Goal: Task Accomplishment & Management: Manage account settings

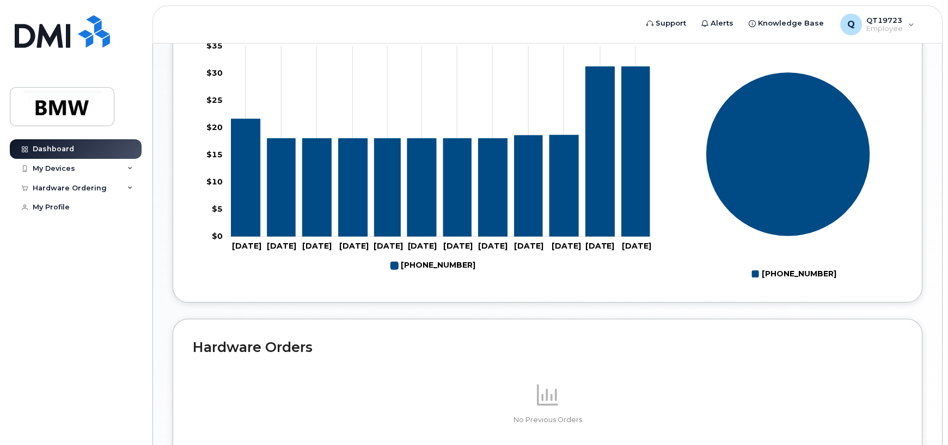
scroll to position [429, 0]
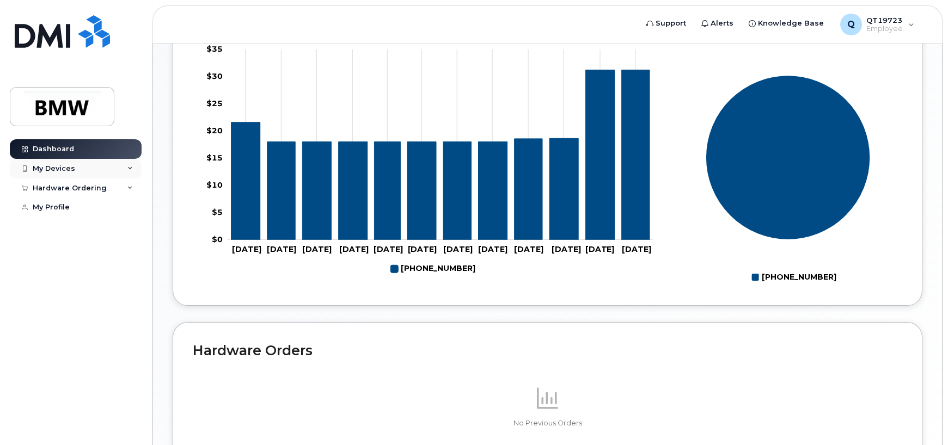
click at [80, 168] on div "My Devices" at bounding box center [76, 169] width 132 height 20
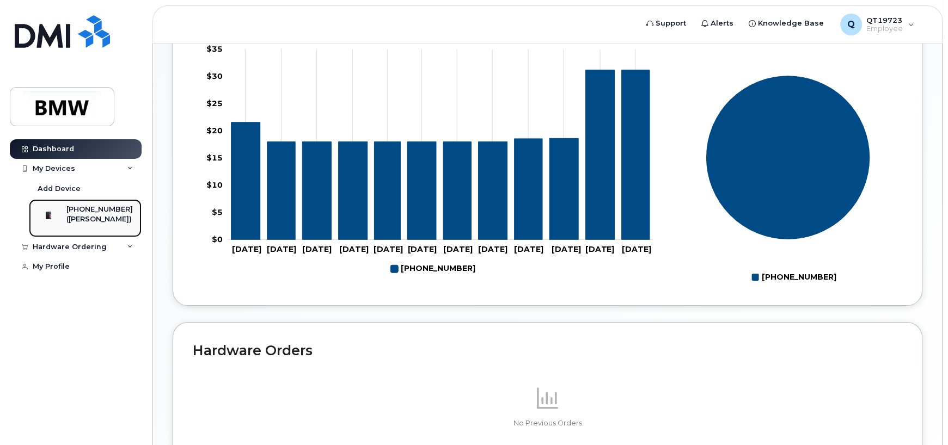
click at [93, 223] on div "([PERSON_NAME])" at bounding box center [99, 220] width 66 height 10
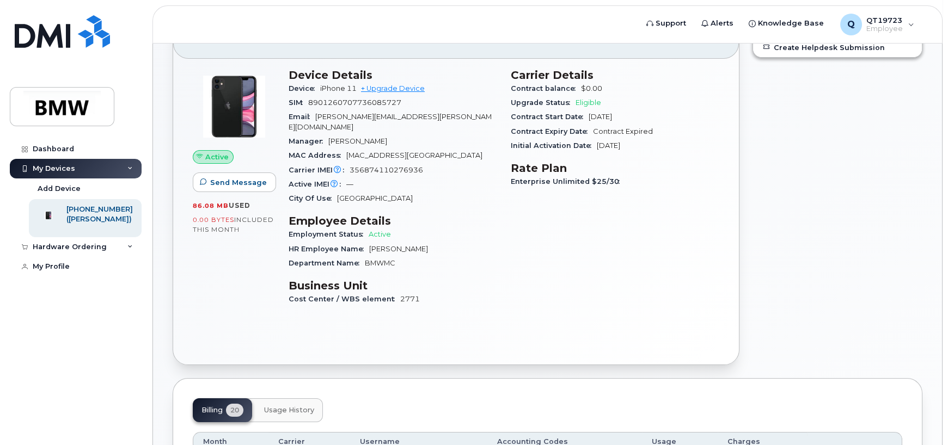
scroll to position [109, 0]
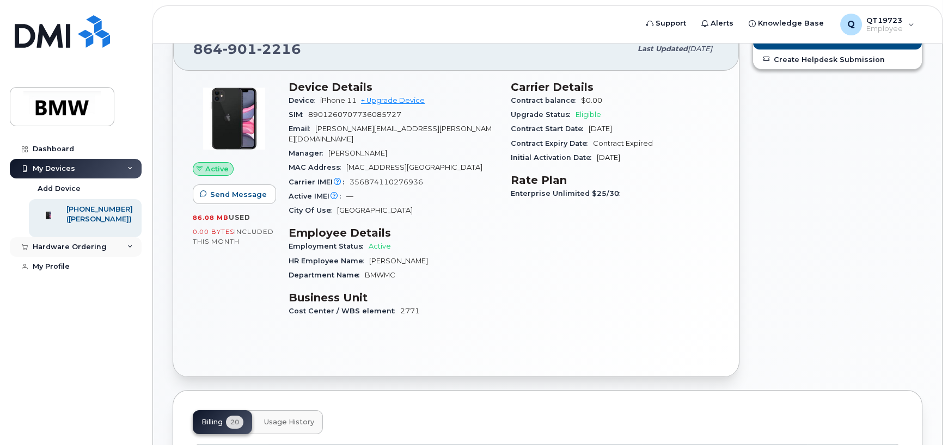
click at [95, 252] on div "Hardware Ordering" at bounding box center [70, 247] width 74 height 9
click at [74, 214] on div "864-901-2216 (Gregory Halford)" at bounding box center [83, 218] width 99 height 27
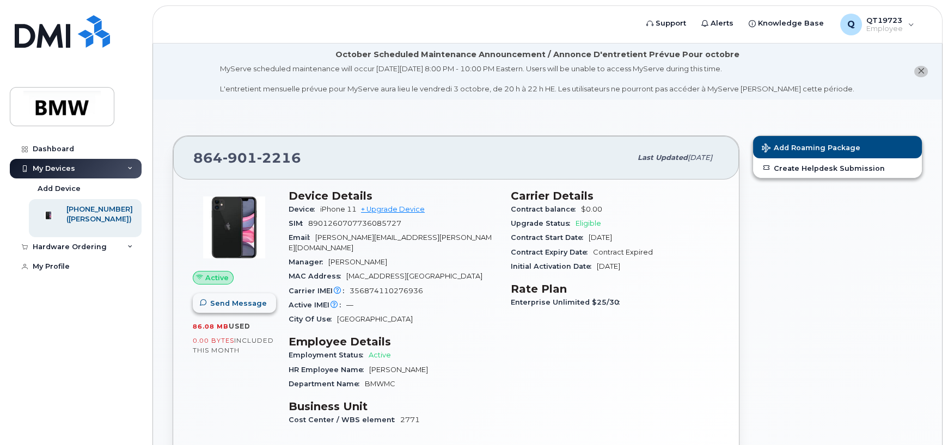
click at [249, 311] on button "Send Message" at bounding box center [234, 303] width 83 height 20
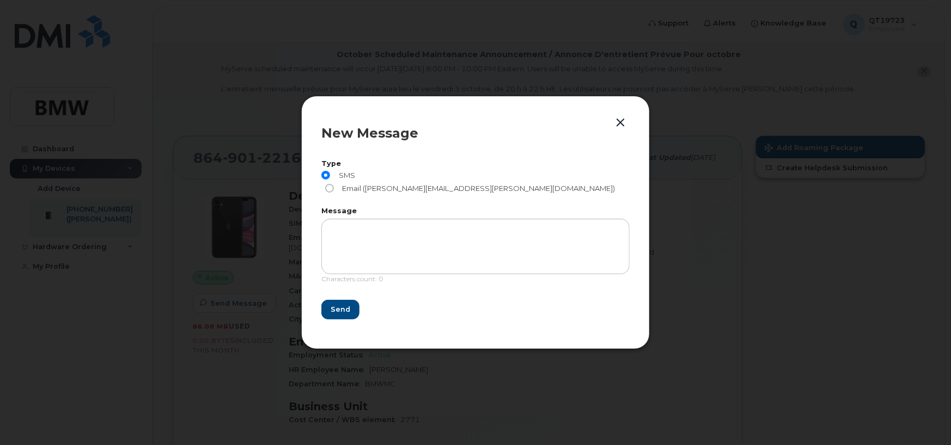
click at [621, 130] on button "button" at bounding box center [620, 122] width 16 height 15
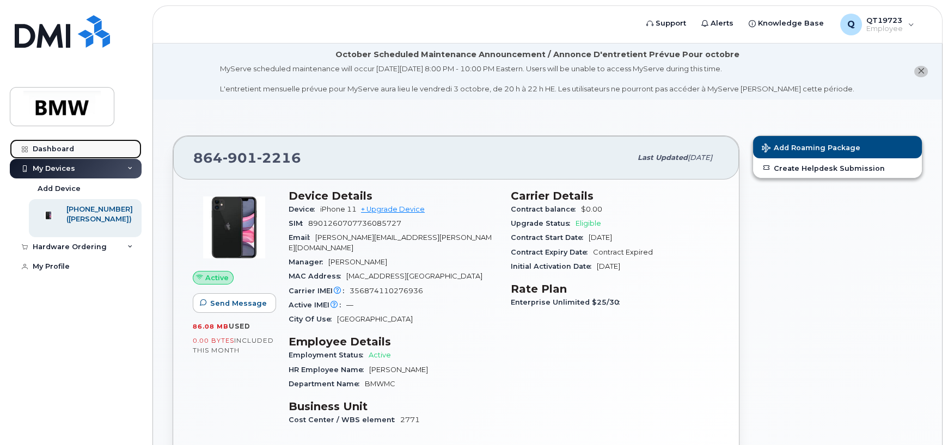
click at [49, 146] on div "Dashboard" at bounding box center [53, 149] width 41 height 9
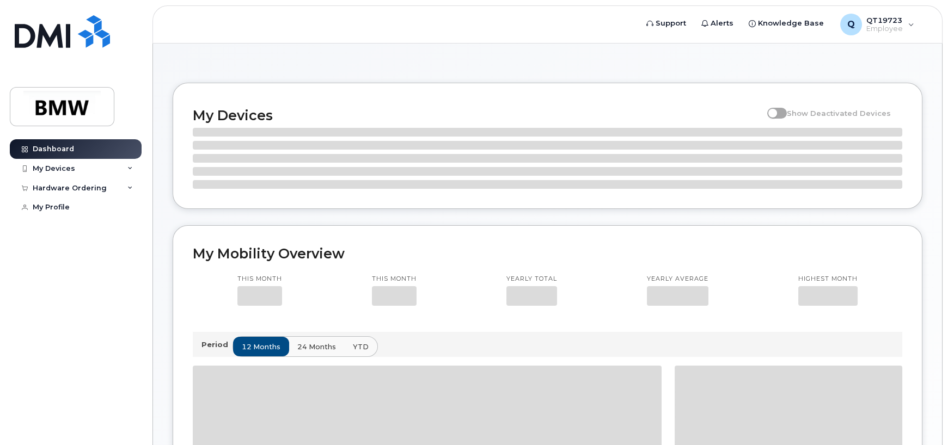
click at [69, 109] on img at bounding box center [62, 107] width 84 height 32
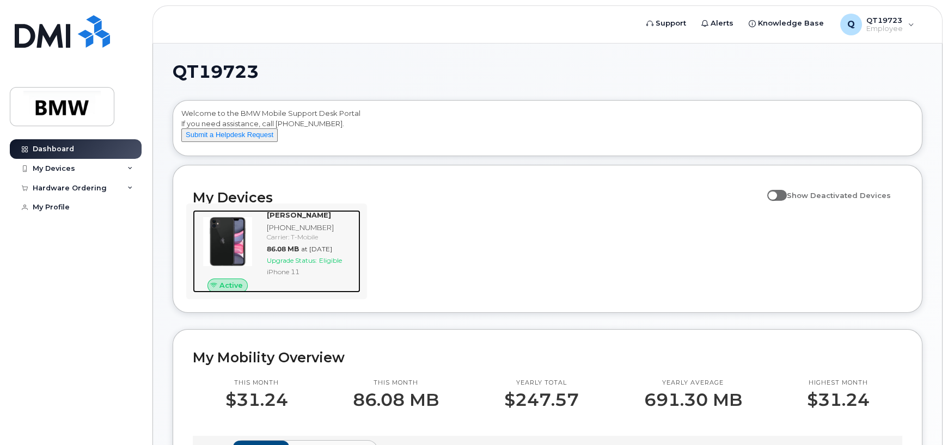
click at [237, 291] on span "Active" at bounding box center [230, 285] width 23 height 10
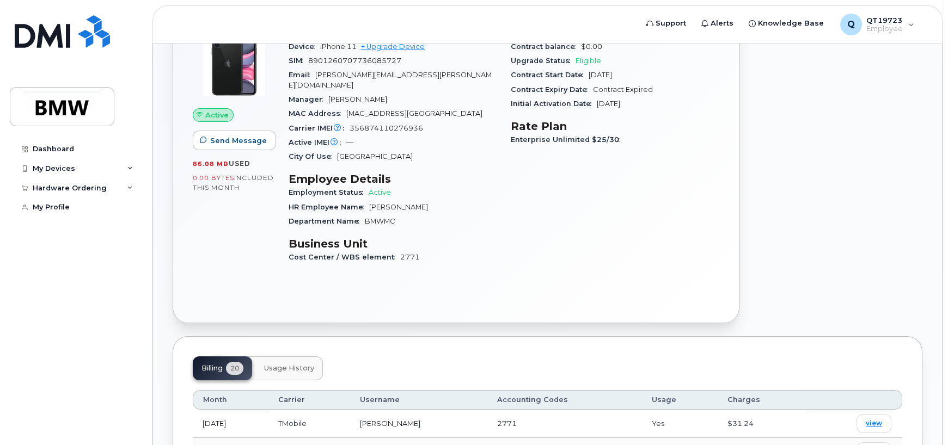
scroll to position [109, 0]
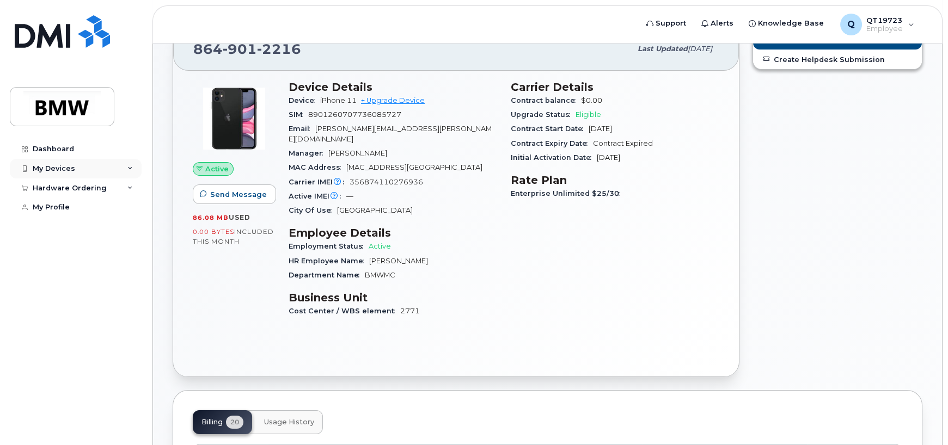
click at [65, 166] on div "My Devices" at bounding box center [54, 168] width 42 height 9
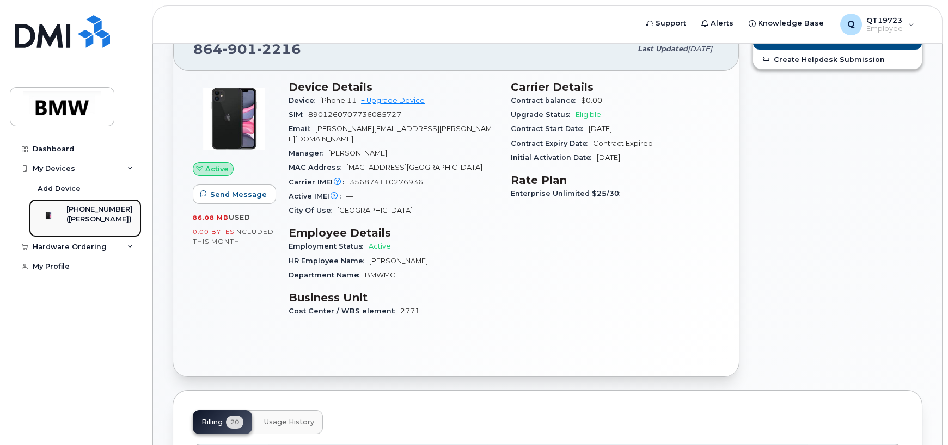
click at [83, 209] on div "[PHONE_NUMBER]" at bounding box center [99, 210] width 66 height 10
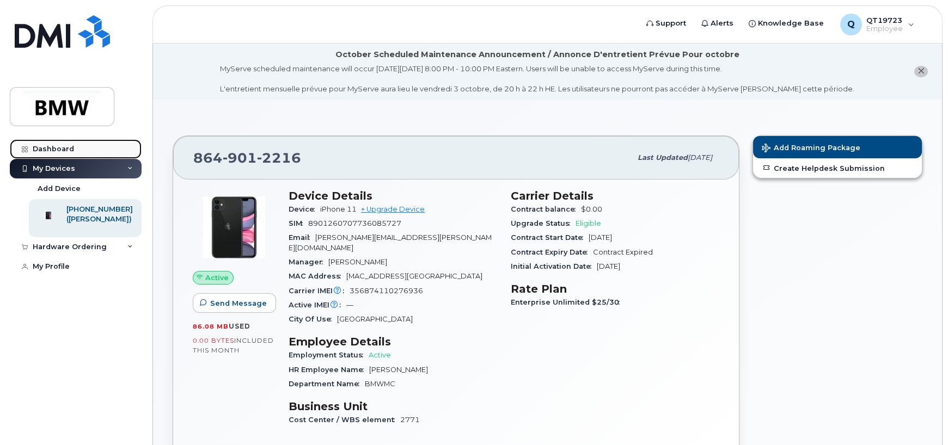
click at [56, 148] on div "Dashboard" at bounding box center [53, 149] width 41 height 9
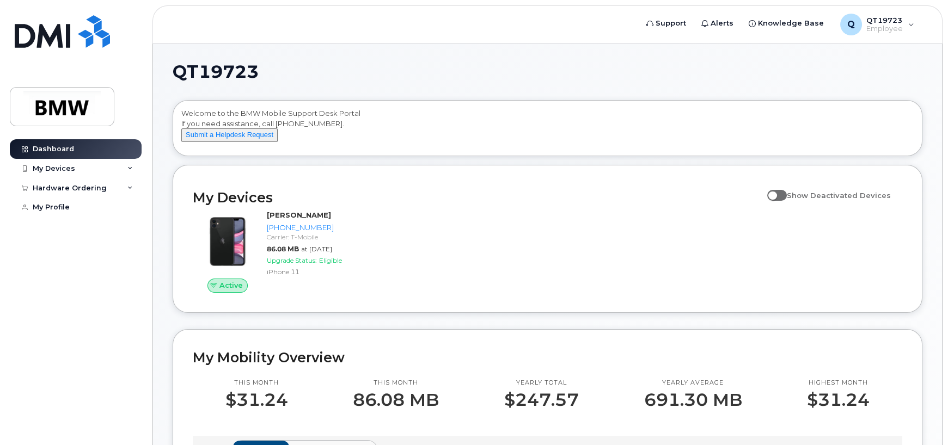
click at [781, 201] on span at bounding box center [777, 195] width 20 height 11
click at [776, 194] on input "Show Deactivated Devices" at bounding box center [771, 189] width 9 height 9
click at [781, 201] on span at bounding box center [777, 195] width 20 height 11
click at [776, 194] on input "Show Deactivated Devices" at bounding box center [771, 189] width 9 height 9
checkbox input "false"
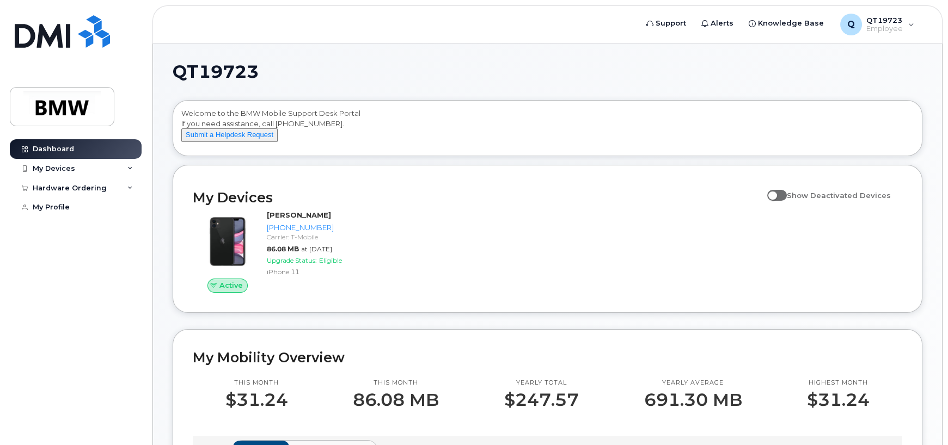
click at [105, 244] on div "Dashboard My Devices Add Device [PHONE_NUMBER] ([PERSON_NAME]) Hardware Orderin…" at bounding box center [77, 284] width 134 height 290
click at [33, 41] on img at bounding box center [62, 31] width 95 height 33
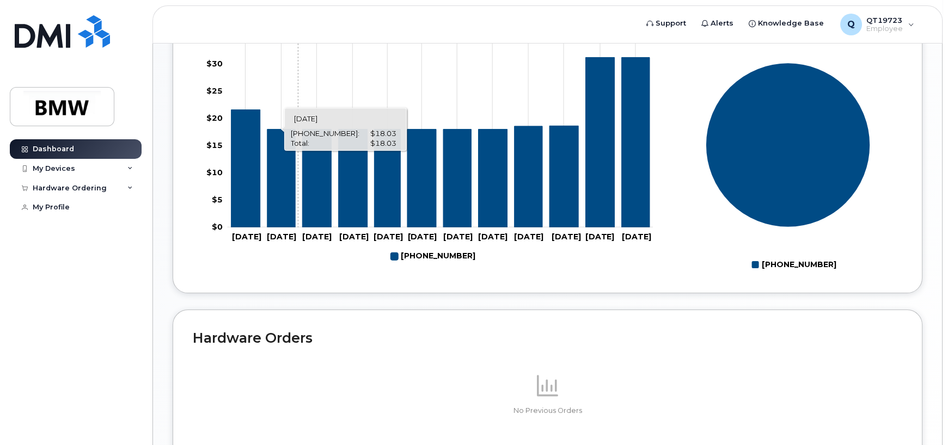
scroll to position [429, 0]
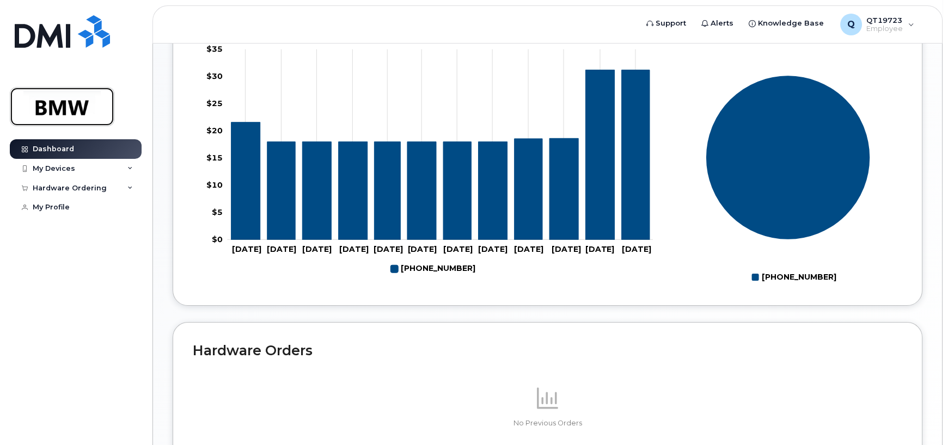
click at [71, 91] on img at bounding box center [62, 107] width 84 height 32
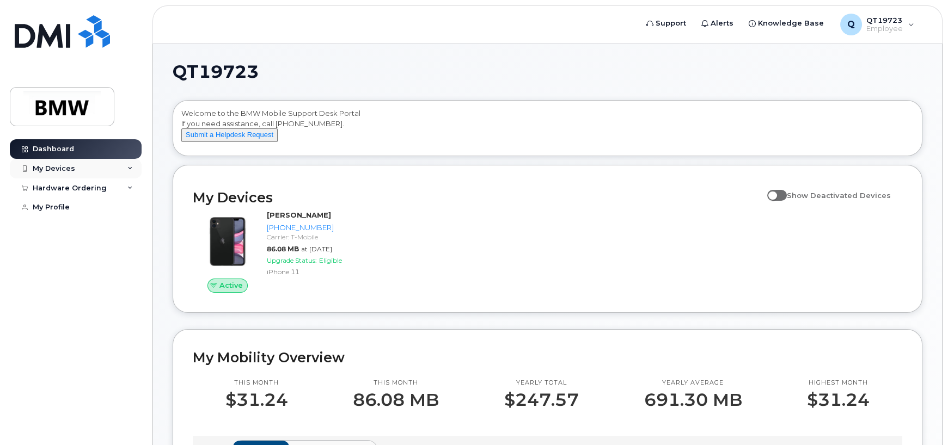
click at [107, 167] on div "My Devices" at bounding box center [76, 169] width 132 height 20
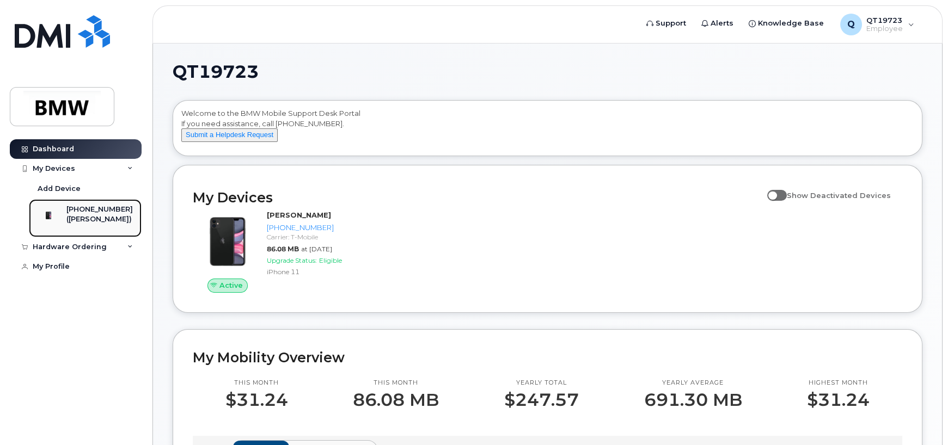
click at [98, 217] on div "([PERSON_NAME])" at bounding box center [99, 220] width 66 height 10
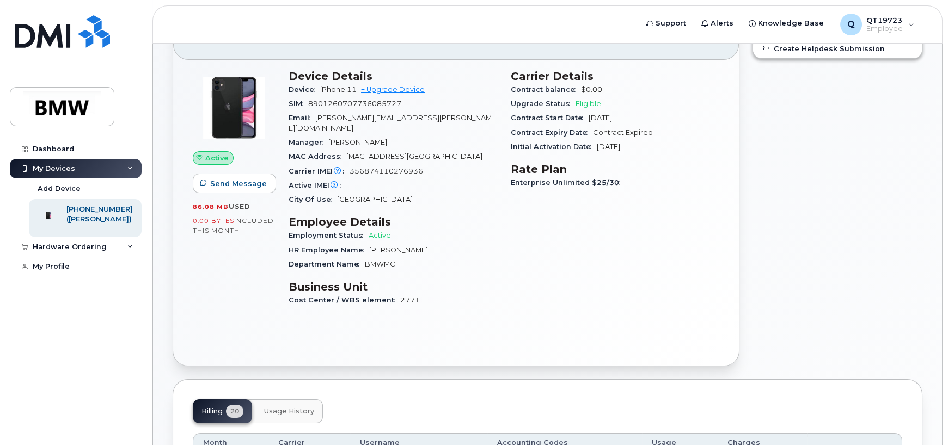
scroll to position [113, 0]
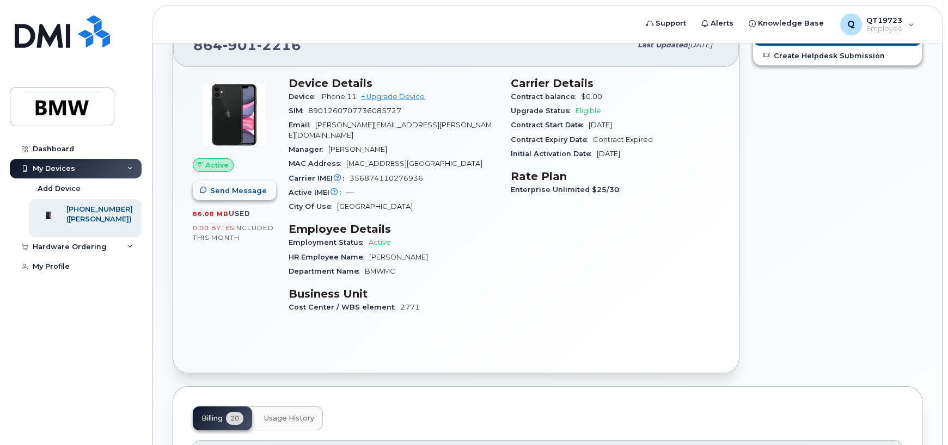
click at [219, 194] on span "Send Message" at bounding box center [238, 191] width 57 height 10
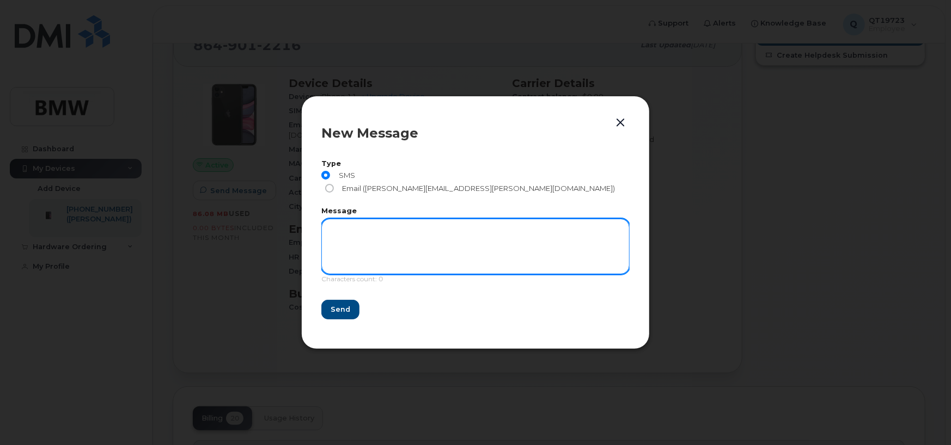
click at [338, 228] on textarea at bounding box center [475, 247] width 308 height 56
type textarea "hello"
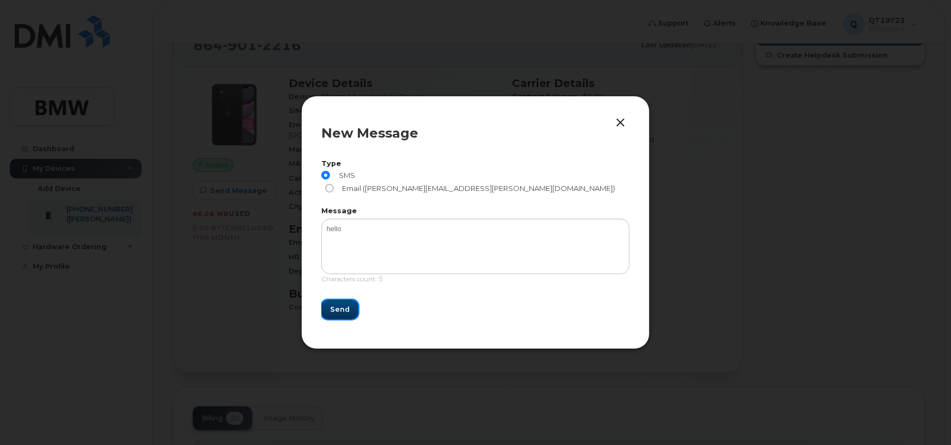
click at [350, 304] on button "Send" at bounding box center [339, 310] width 37 height 20
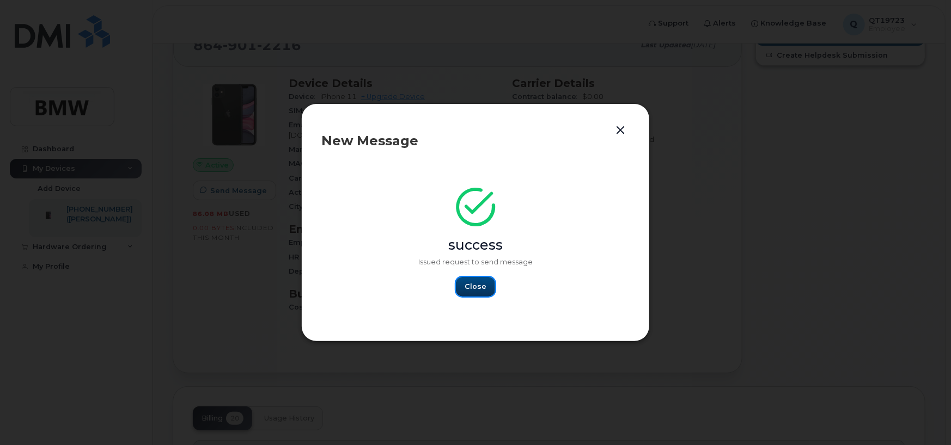
click at [468, 283] on span "Close" at bounding box center [475, 287] width 22 height 10
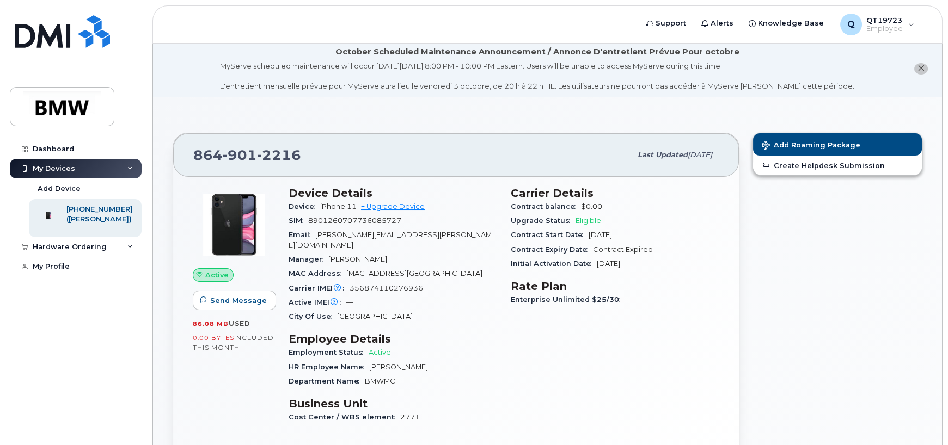
scroll to position [0, 0]
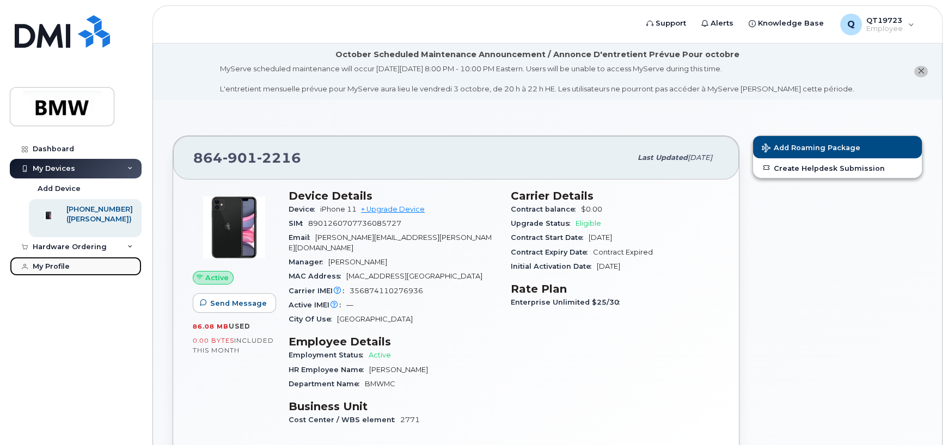
click at [62, 271] on div "My Profile" at bounding box center [51, 266] width 37 height 9
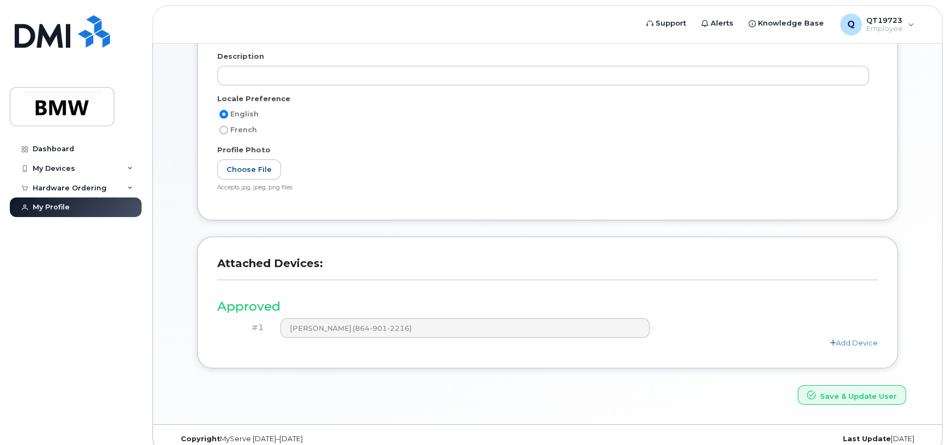
scroll to position [256, 0]
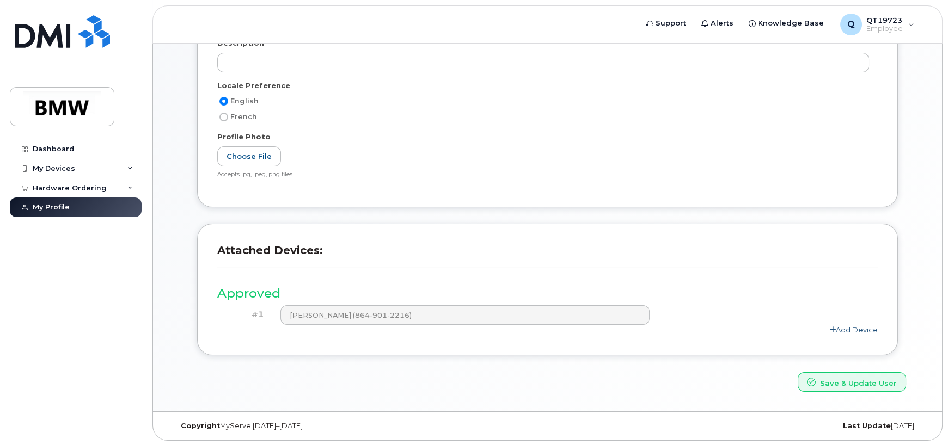
click at [859, 331] on link "Add Device" at bounding box center [854, 330] width 48 height 9
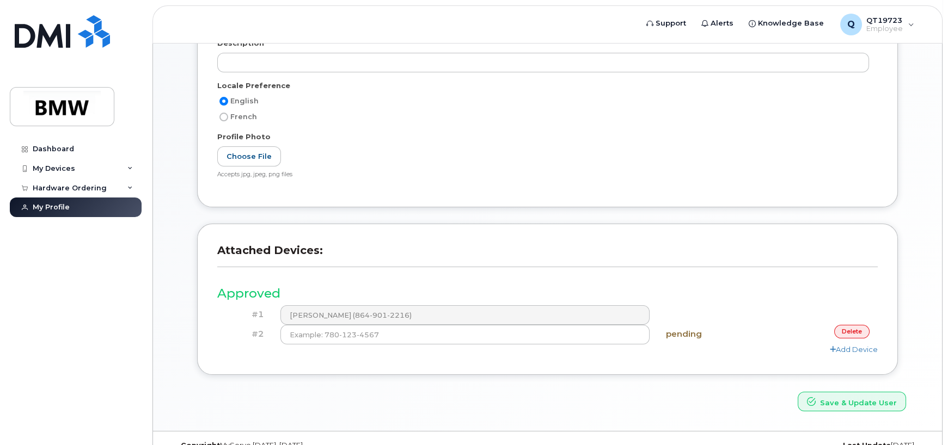
click at [848, 331] on link "delete" at bounding box center [851, 332] width 35 height 14
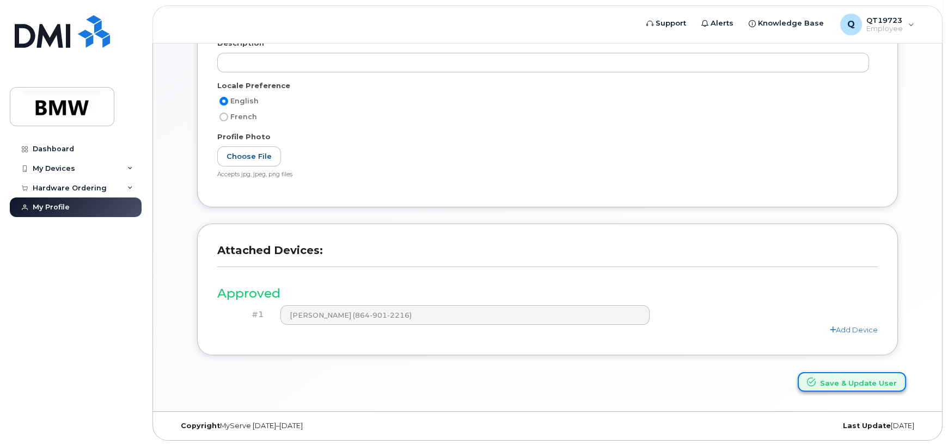
click at [826, 386] on button "Save & Update User" at bounding box center [852, 382] width 108 height 20
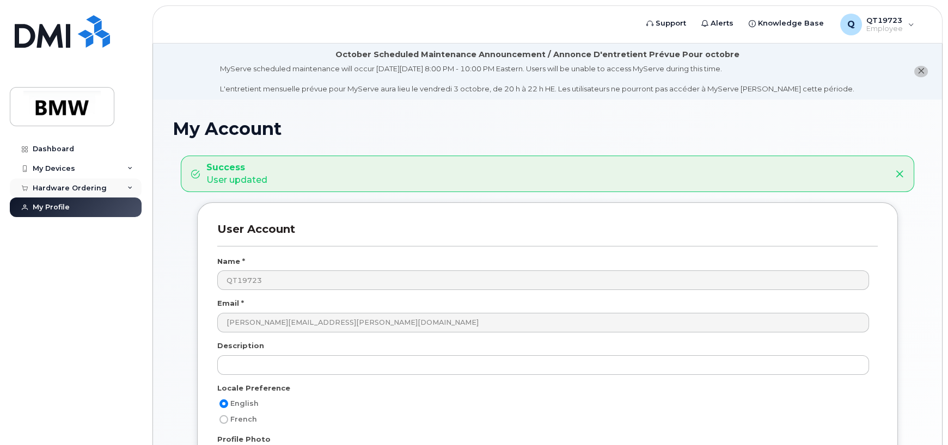
click at [71, 182] on div "Hardware Ordering" at bounding box center [76, 189] width 132 height 20
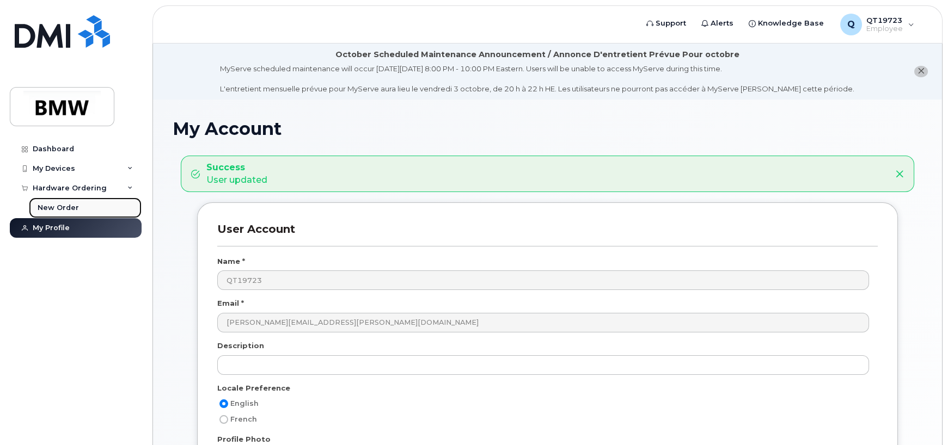
click at [70, 206] on div "New Order" at bounding box center [58, 208] width 41 height 10
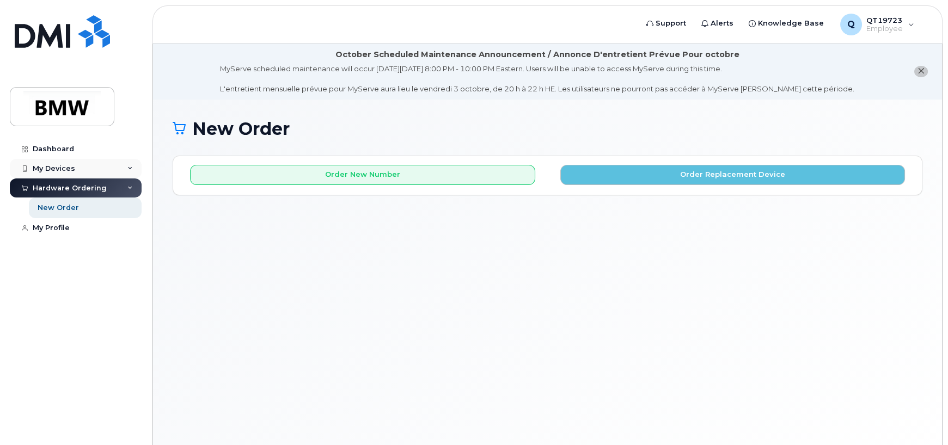
click at [62, 164] on div "My Devices" at bounding box center [54, 168] width 42 height 9
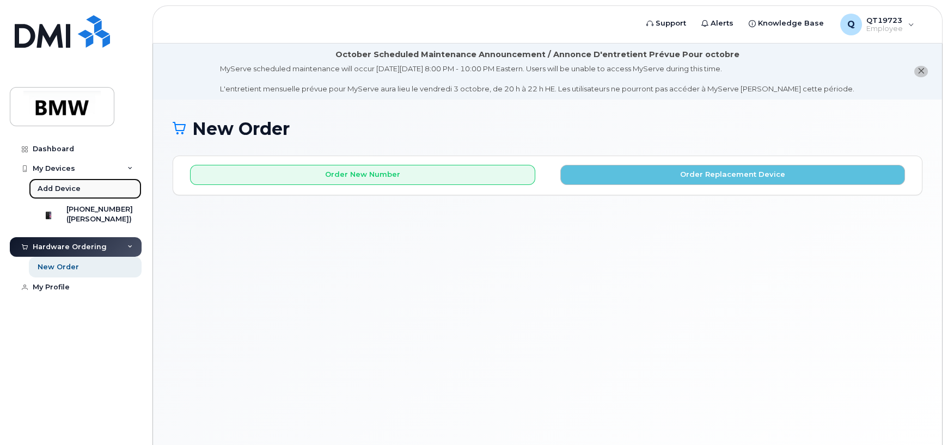
click at [69, 191] on div "Add Device" at bounding box center [59, 189] width 43 height 10
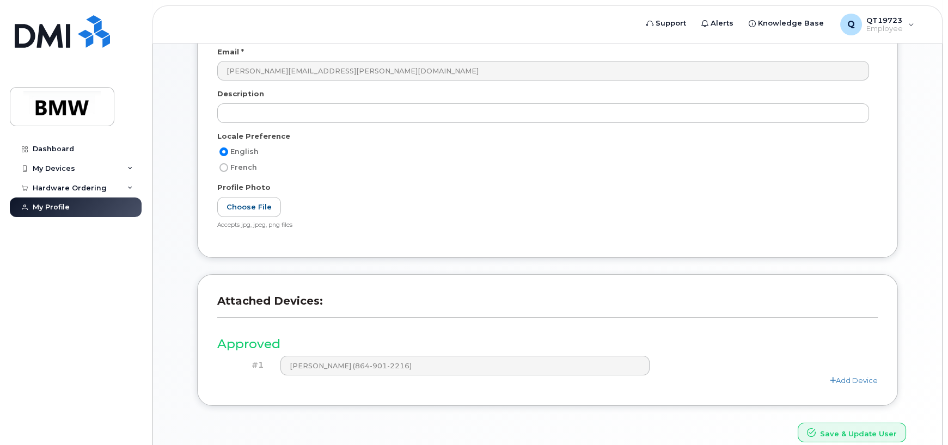
scroll to position [218, 0]
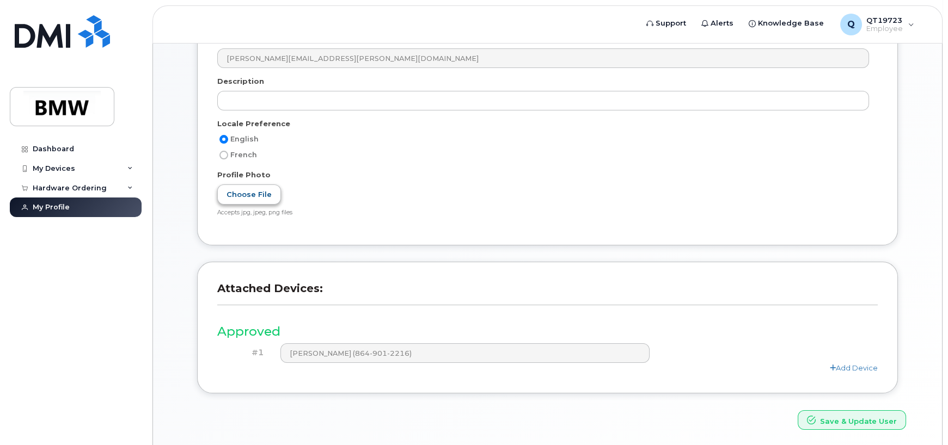
click at [244, 194] on label "Choose File" at bounding box center [249, 195] width 64 height 20
click at [0, 0] on input "Choose File" at bounding box center [0, 0] width 0 height 0
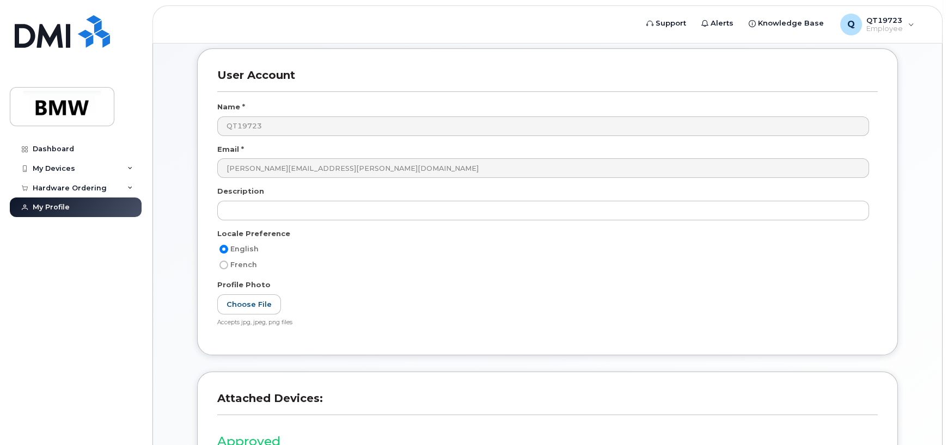
scroll to position [0, 0]
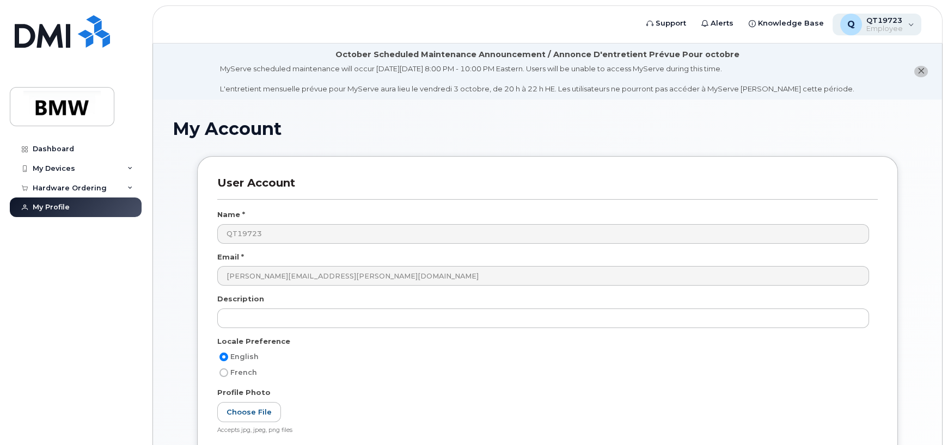
click at [869, 26] on span "Employee" at bounding box center [884, 29] width 36 height 9
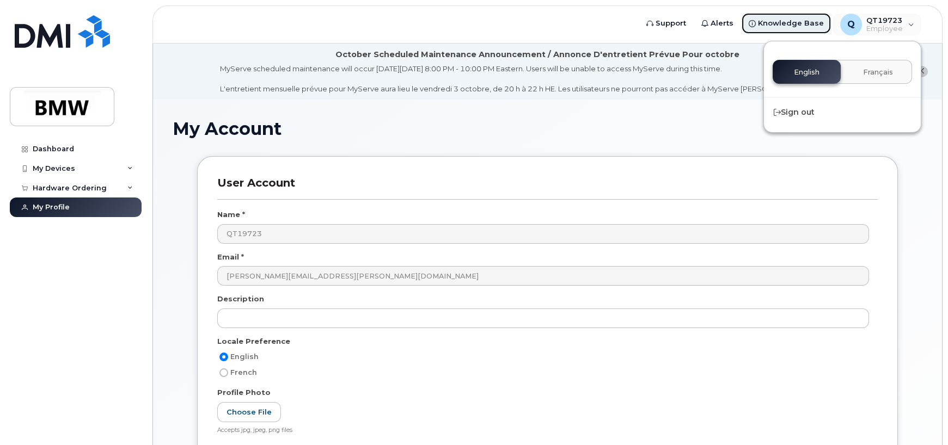
click at [806, 24] on span "Knowledge Base" at bounding box center [791, 23] width 66 height 11
